Goal: Find specific fact: Find specific fact

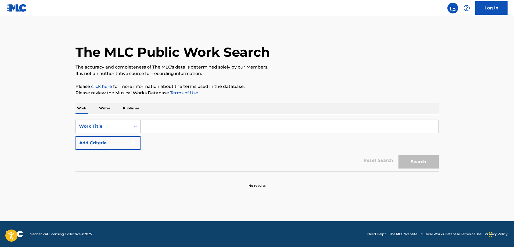
click at [166, 128] on input "Search Form" at bounding box center [290, 126] width 298 height 13
paste input "No Me Vas A Ver Llorar"
type input "No Me Vas A Ver Llorar"
click at [123, 144] on button "Add Criteria" at bounding box center [108, 142] width 65 height 13
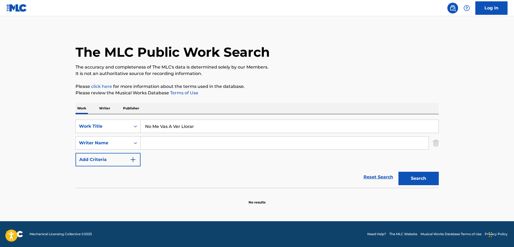
click at [167, 151] on div "SearchWithCriteriaca05b222-8e15-47a5-99ec-7dbe386b416f Work Title No Me Vas A V…" at bounding box center [258, 143] width 364 height 47
click at [189, 147] on input "Search Form" at bounding box center [285, 143] width 288 height 13
paste input "[PERSON_NAME]"
type input "[PERSON_NAME]"
drag, startPoint x: 424, startPoint y: 180, endPoint x: 373, endPoint y: 165, distance: 52.5
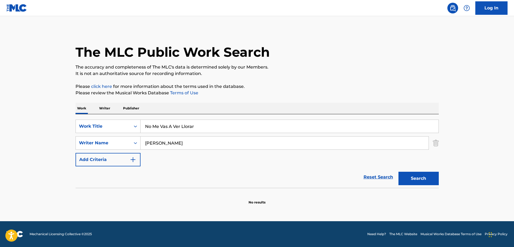
click at [423, 180] on button "Search" at bounding box center [419, 178] width 40 height 13
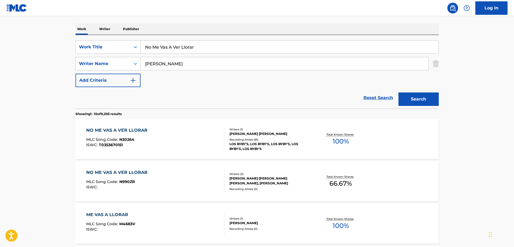
scroll to position [81, 0]
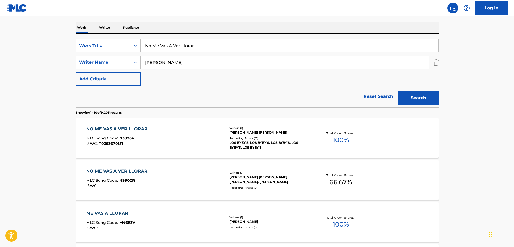
click at [171, 174] on div "NO ME VAS A VER LLORAR MLC Song Code : N990ZR ISWC :" at bounding box center [155, 180] width 138 height 24
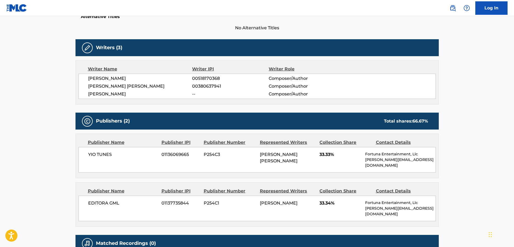
scroll to position [54, 0]
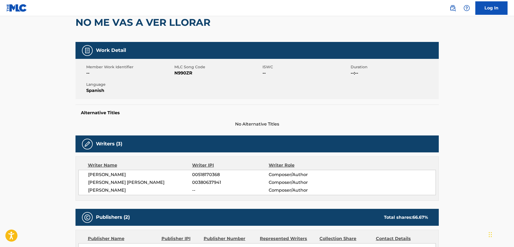
click at [188, 75] on span "N990ZR" at bounding box center [218, 73] width 87 height 6
copy span "N990ZR"
click at [188, 75] on span "N990ZR" at bounding box center [218, 73] width 87 height 6
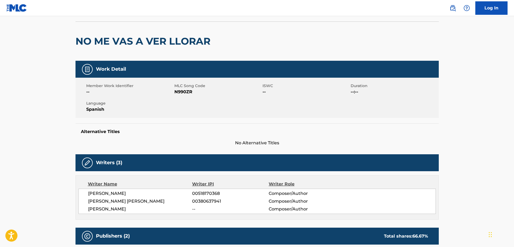
scroll to position [169, 0]
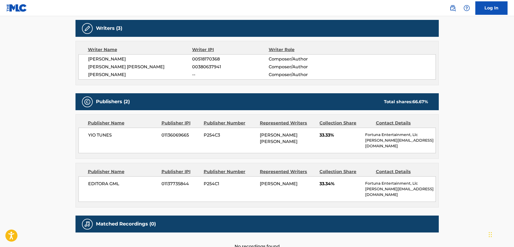
click at [125, 57] on span "[PERSON_NAME]" at bounding box center [140, 59] width 104 height 6
copy span "[PERSON_NAME]"
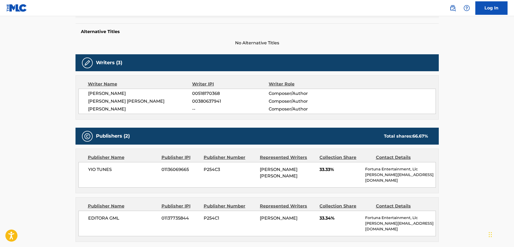
scroll to position [134, 0]
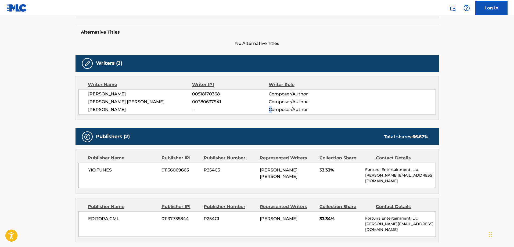
click at [176, 107] on div "[PERSON_NAME] -- Composer/Author" at bounding box center [262, 109] width 348 height 6
